Goal: Task Accomplishment & Management: Complete application form

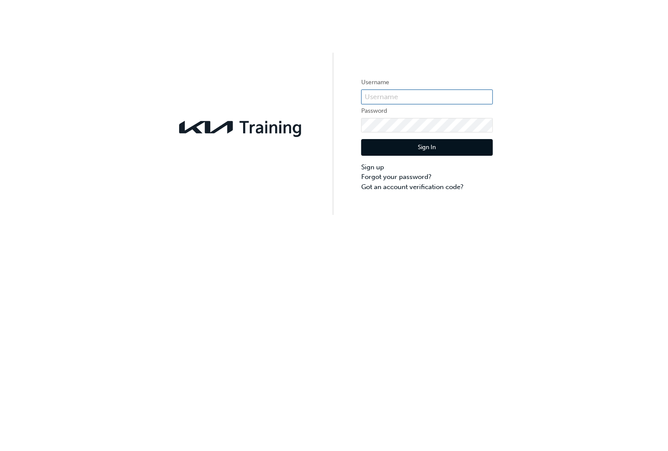
click at [390, 91] on input "text" at bounding box center [427, 97] width 132 height 15
click at [411, 96] on input "text" at bounding box center [427, 97] width 132 height 15
type input "k"
type input "KAU84030L6"
click at [430, 151] on button "Sign In" at bounding box center [427, 147] width 132 height 17
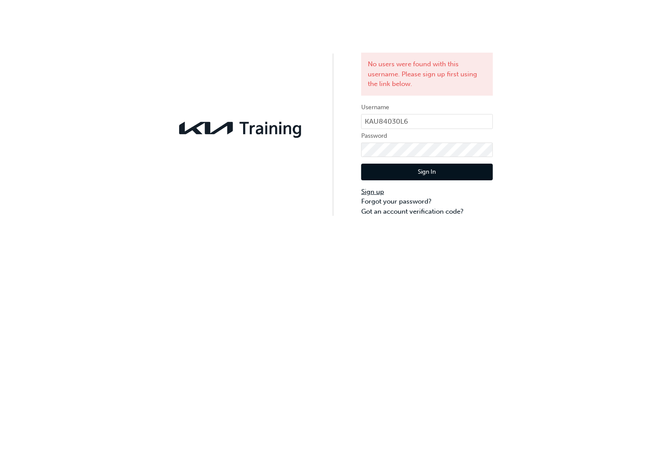
click at [372, 195] on link "Sign up" at bounding box center [427, 192] width 132 height 10
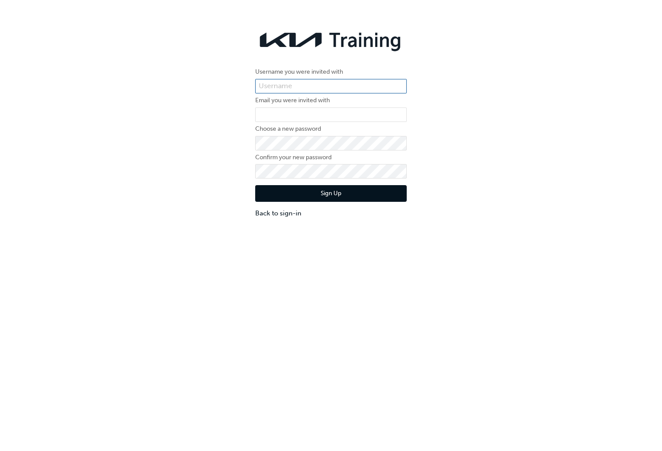
click at [313, 91] on input "text" at bounding box center [330, 86] width 151 height 15
type input "KAU84030L6"
click at [284, 115] on input "email" at bounding box center [330, 115] width 151 height 15
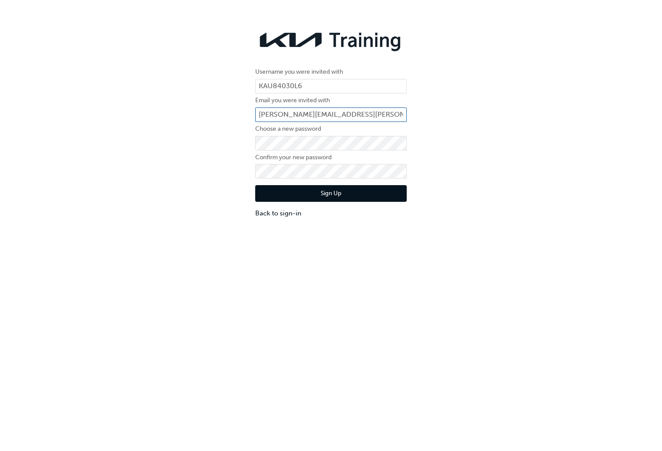
type input "[PERSON_NAME][EMAIL_ADDRESS][PERSON_NAME][DOMAIN_NAME]"
click at [335, 193] on button "Sign Up" at bounding box center [330, 193] width 151 height 17
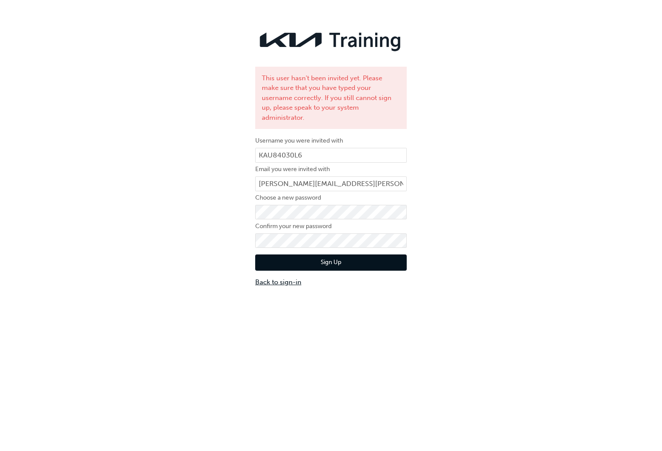
click at [266, 277] on link "Back to sign-in" at bounding box center [330, 282] width 151 height 10
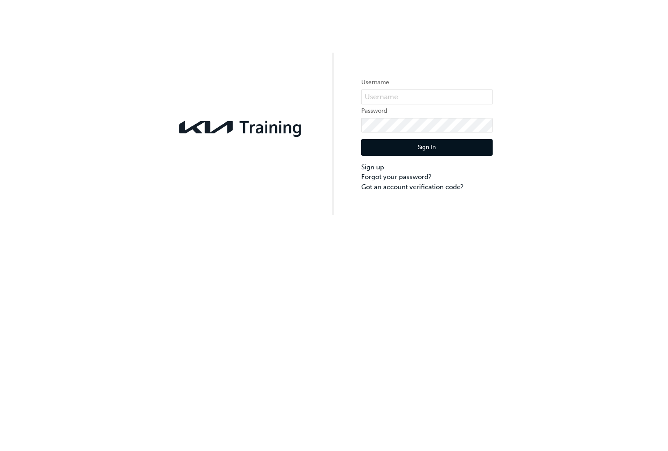
click at [400, 145] on button "Sign In" at bounding box center [427, 147] width 132 height 17
